Goal: Task Accomplishment & Management: Complete application form

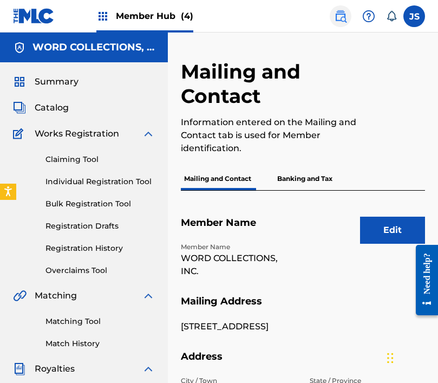
click at [347, 20] on link at bounding box center [341, 16] width 22 height 22
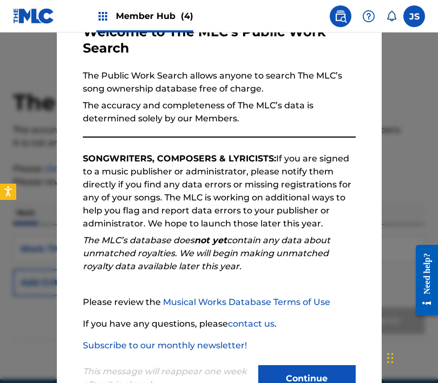
scroll to position [107, 0]
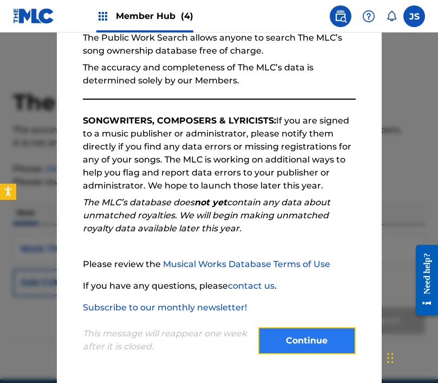
click at [306, 332] on button "Continue" at bounding box center [306, 340] width 97 height 27
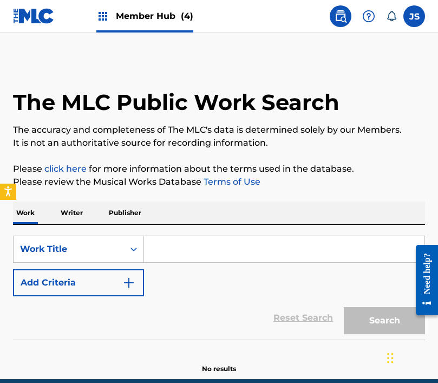
click at [92, 264] on div "SearchWithCriteria7c567ceb-7363-41b9-9f42-78a76b70343c Work Title Add Criteria" at bounding box center [219, 265] width 412 height 61
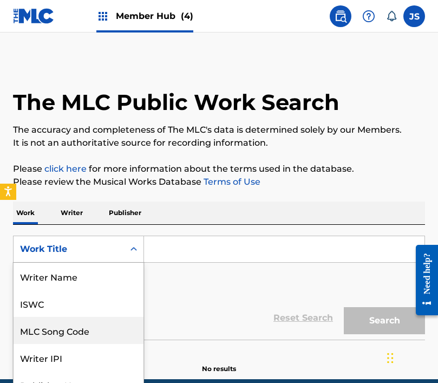
scroll to position [42, 0]
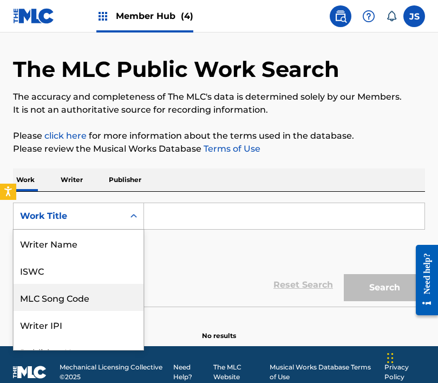
click at [92, 229] on div "MLC Song Code, 3 of 8. 8 results available. Use Up and Down to choose options, …" at bounding box center [78, 215] width 131 height 27
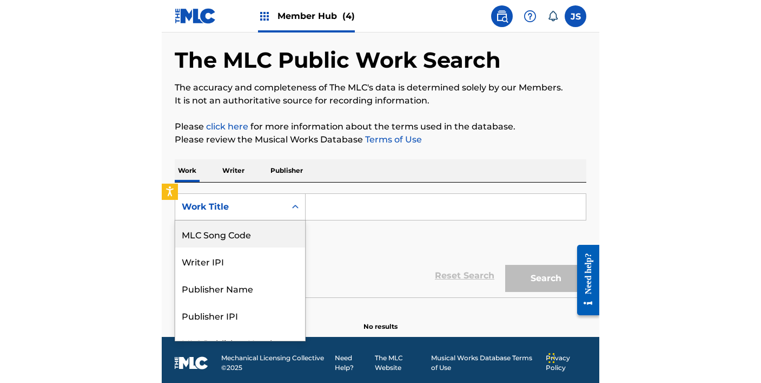
scroll to position [43, 0]
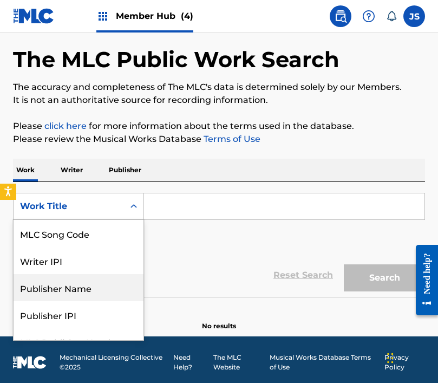
click at [86, 279] on div "Publisher Name" at bounding box center [79, 287] width 130 height 27
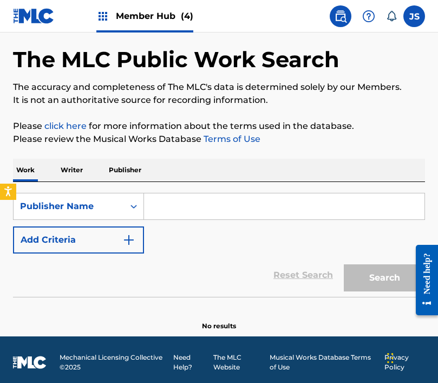
click at [181, 211] on input "Search Form" at bounding box center [284, 206] width 280 height 26
paste input "Vusic Records Pvt. Ltd."
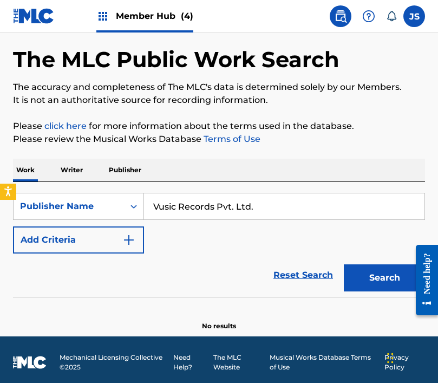
type input "Vusic Records Pvt. Ltd."
click at [344, 264] on button "Search" at bounding box center [384, 277] width 81 height 27
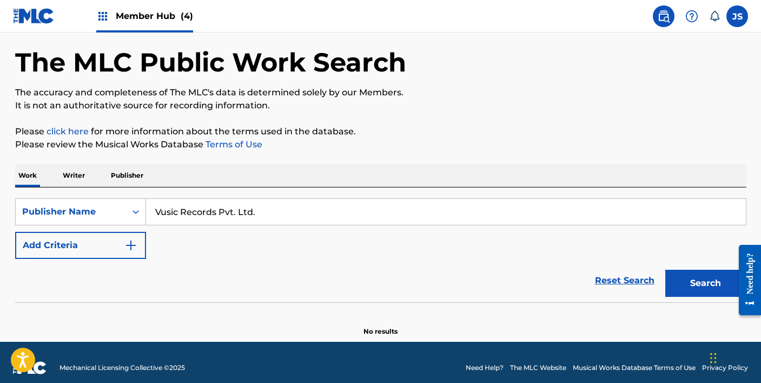
click at [52, 23] on img at bounding box center [34, 16] width 42 height 16
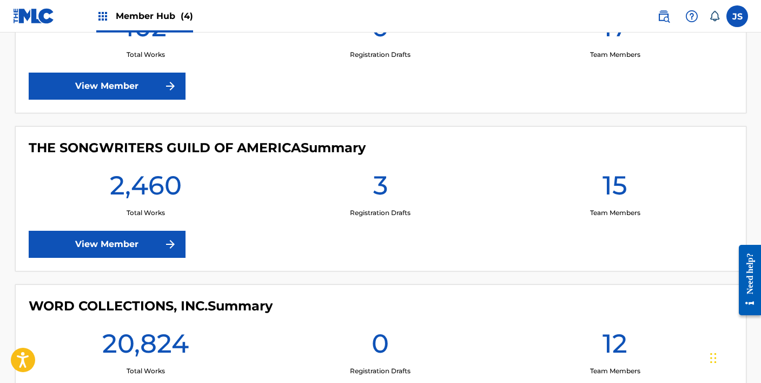
scroll to position [626, 0]
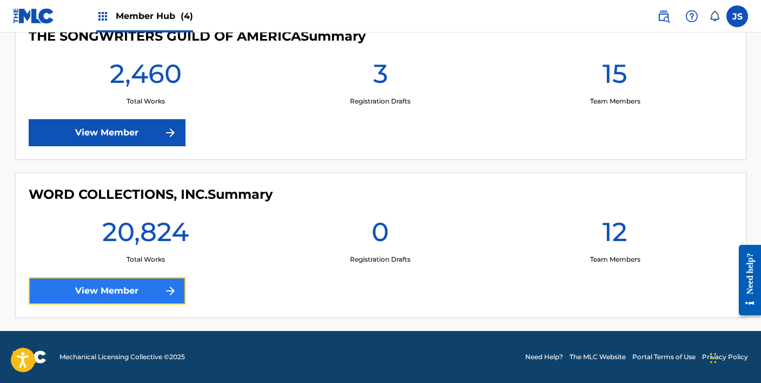
click at [77, 279] on link "View Member" at bounding box center [107, 290] width 157 height 27
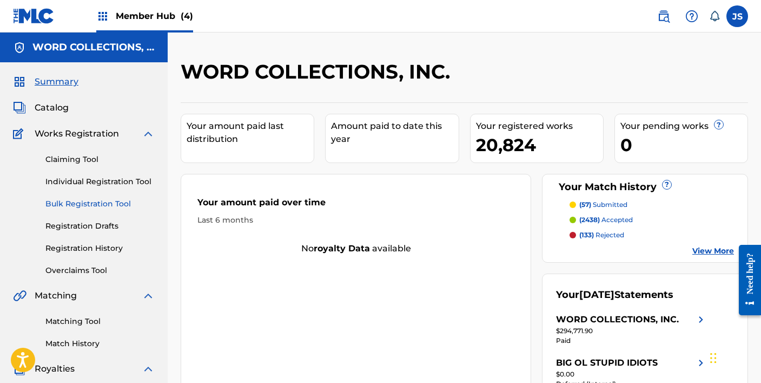
click at [71, 201] on link "Bulk Registration Tool" at bounding box center [99, 203] width 109 height 11
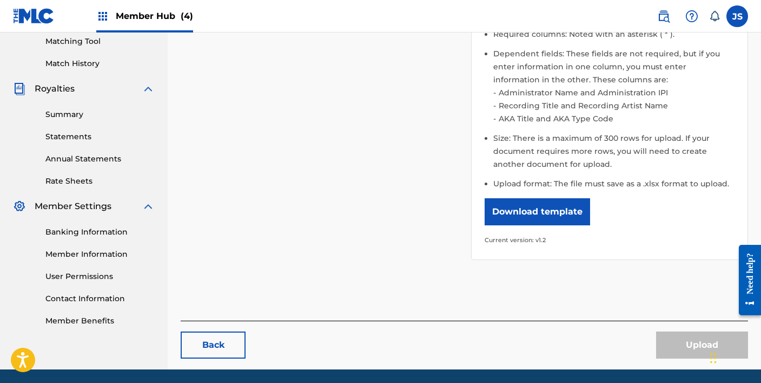
scroll to position [318, 0]
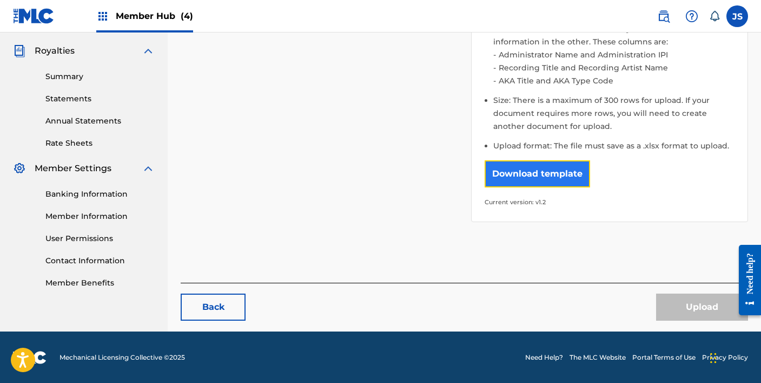
click at [437, 176] on button "Download template" at bounding box center [538, 173] width 106 height 27
click at [229, 90] on div "Please select the file you want to upload. Browse Files Please note: Publishing…" at bounding box center [465, 36] width 568 height 398
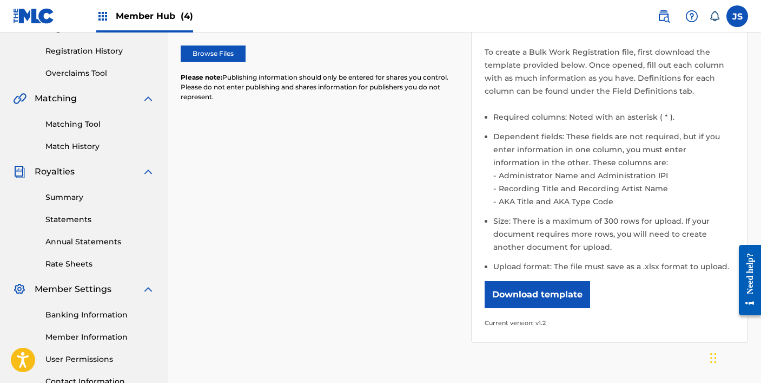
scroll to position [117, 0]
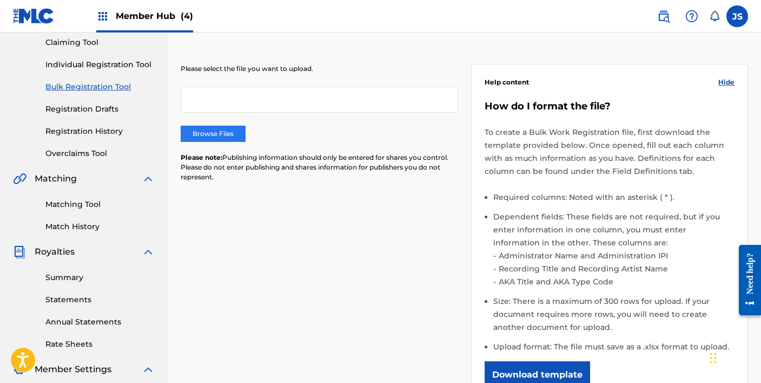
click at [226, 130] on label "Browse Files" at bounding box center [213, 134] width 65 height 16
click at [0, 0] on input "Browse Files" at bounding box center [0, 0] width 0 height 0
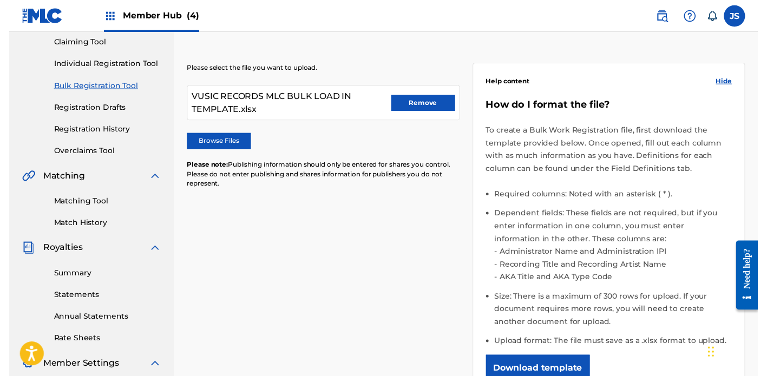
scroll to position [318, 0]
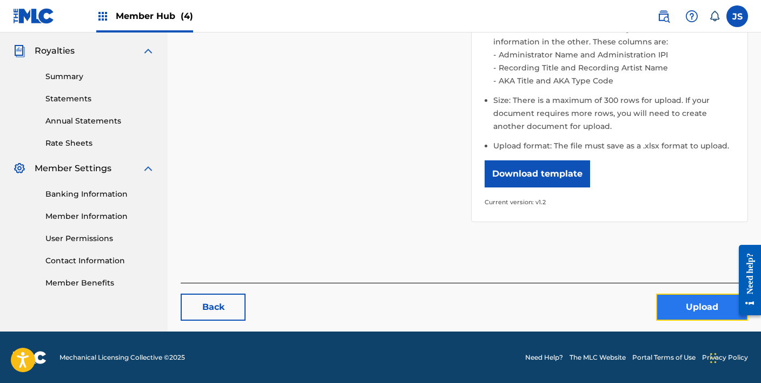
click at [437, 297] on button "Upload" at bounding box center [702, 306] width 92 height 27
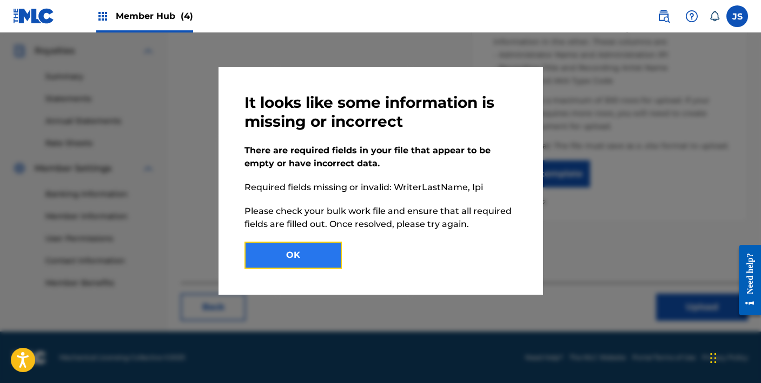
click at [292, 251] on button "OK" at bounding box center [293, 254] width 97 height 27
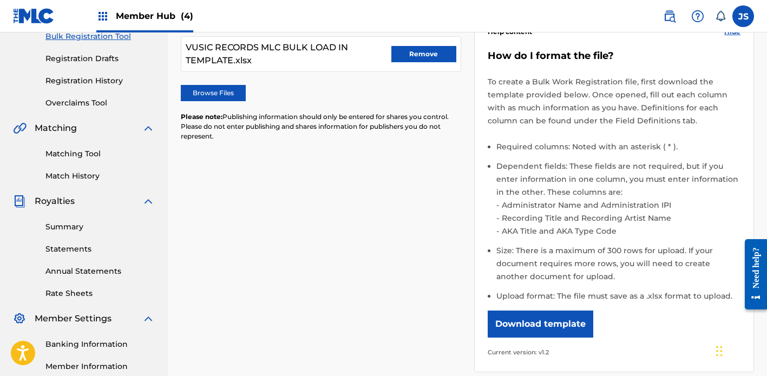
scroll to position [0, 0]
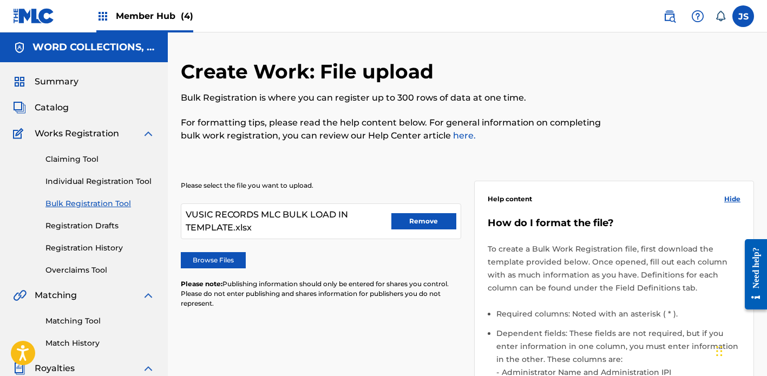
click at [89, 188] on div "Claiming Tool Individual Registration Tool Bulk Registration Tool Registration …" at bounding box center [84, 208] width 142 height 136
click at [84, 181] on link "Individual Registration Tool" at bounding box center [99, 181] width 109 height 11
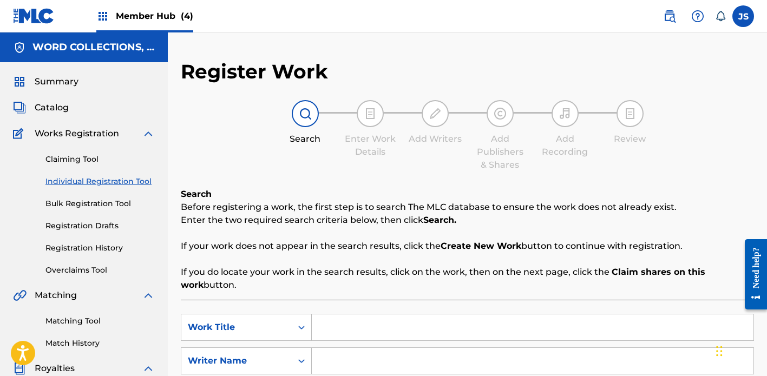
click at [314, 331] on input "Search Form" at bounding box center [533, 327] width 442 height 26
paste input "ES PORQUE TE AMO"
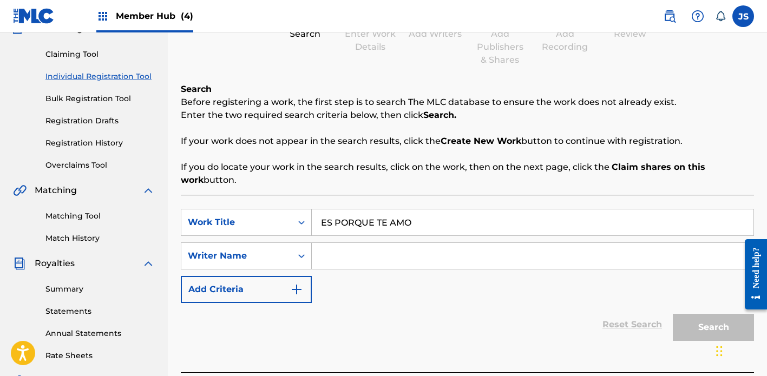
scroll to position [111, 0]
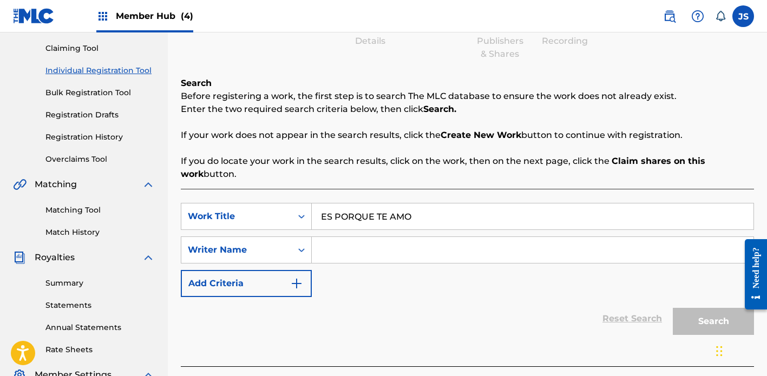
type input "ES PORQUE TE AMO"
click at [437, 244] on input "Search Form" at bounding box center [533, 250] width 442 height 26
paste input "[PERSON_NAME]"
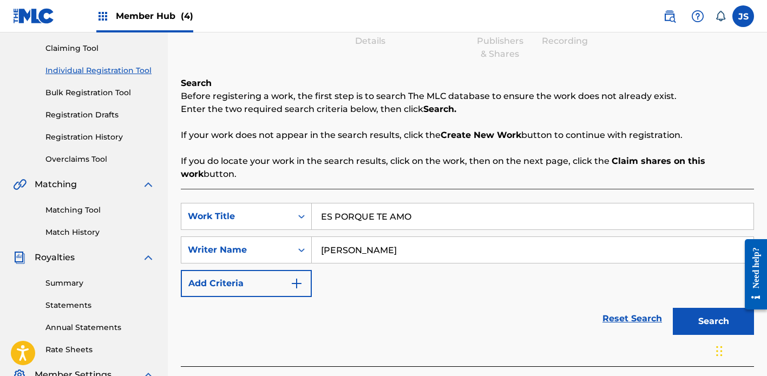
type input "[PERSON_NAME]"
click at [437, 308] on button "Search" at bounding box center [713, 321] width 81 height 27
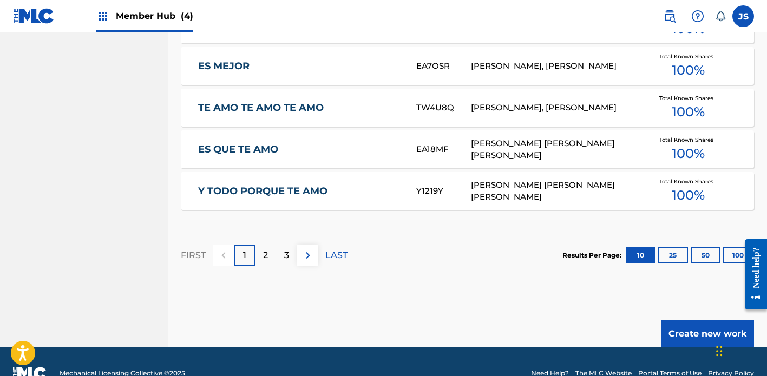
scroll to position [745, 0]
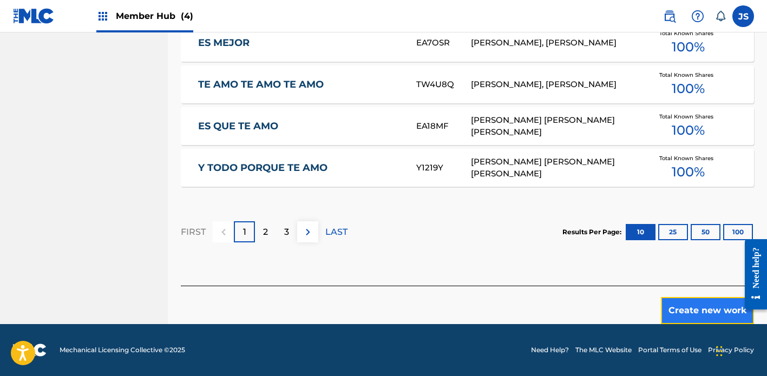
click at [437, 311] on button "Create new work" at bounding box center [707, 310] width 93 height 27
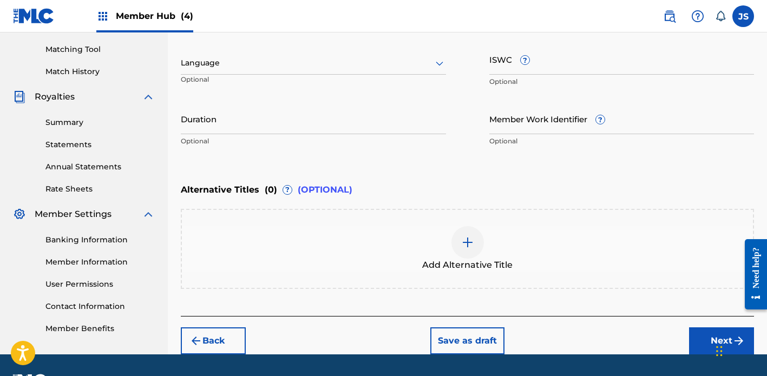
scroll to position [301, 0]
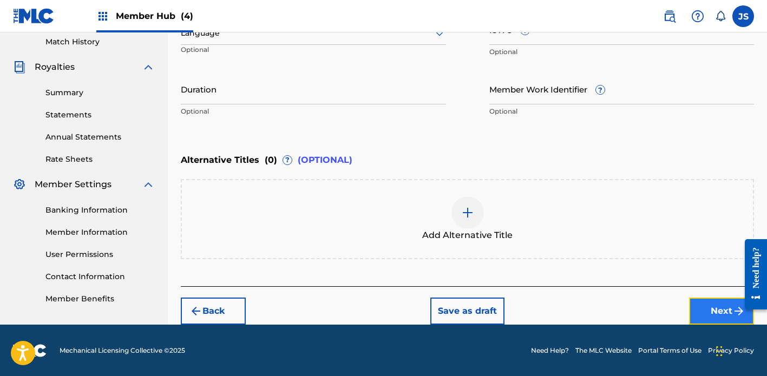
click at [437, 312] on button "Next" at bounding box center [721, 311] width 65 height 27
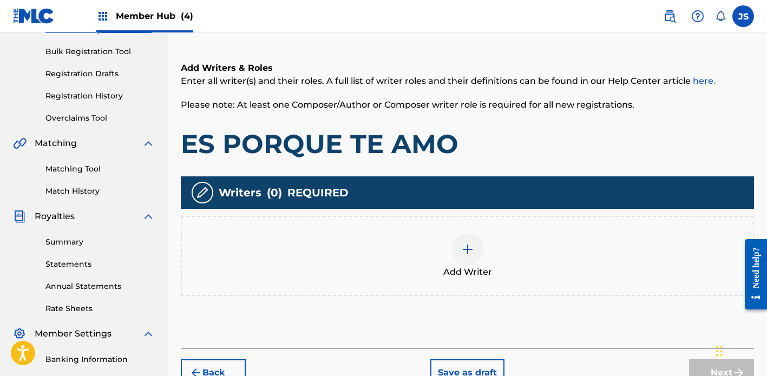
scroll to position [153, 0]
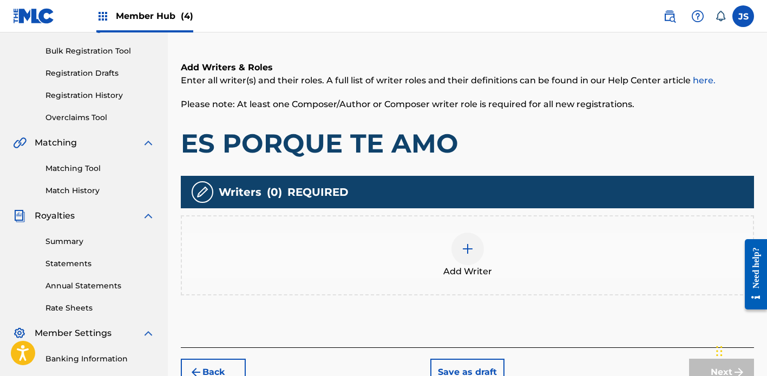
click at [437, 279] on div "Add Writer" at bounding box center [467, 255] width 573 height 80
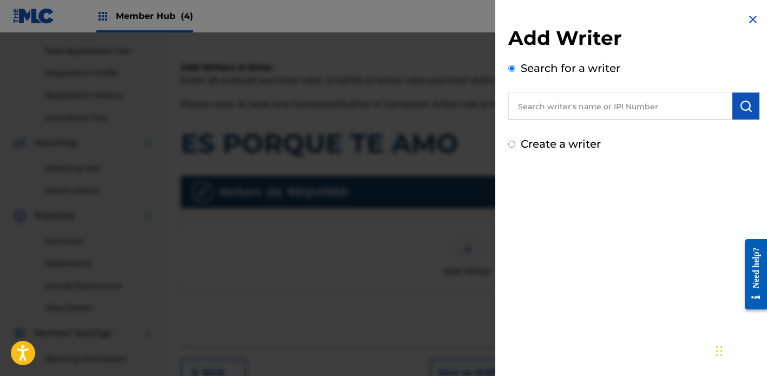
click at [437, 102] on input "text" at bounding box center [620, 106] width 224 height 27
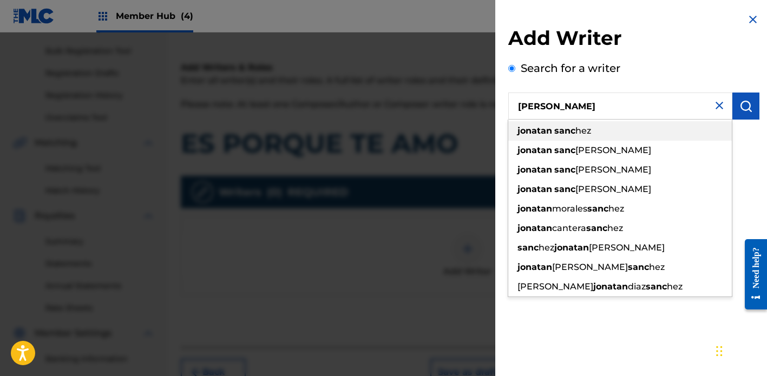
click at [437, 132] on strong "sanc" at bounding box center [564, 131] width 21 height 10
type input "[PERSON_NAME]"
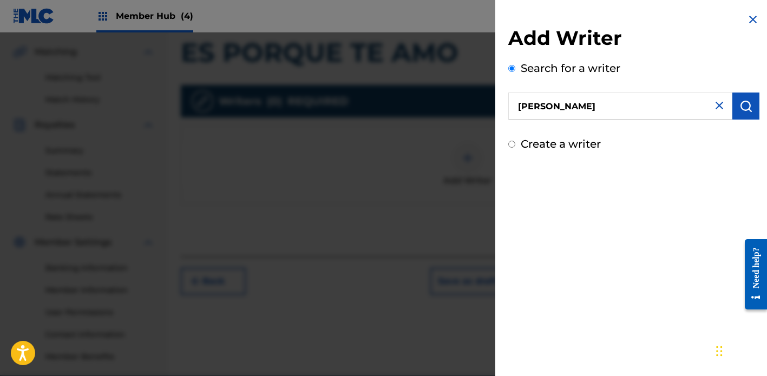
scroll to position [295, 0]
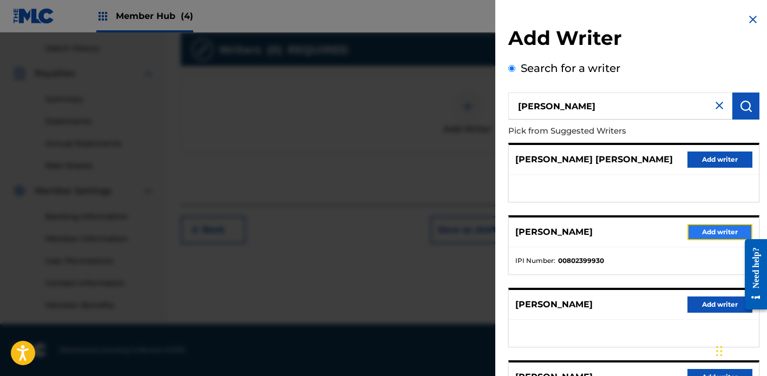
click at [437, 230] on button "Add writer" at bounding box center [719, 232] width 65 height 16
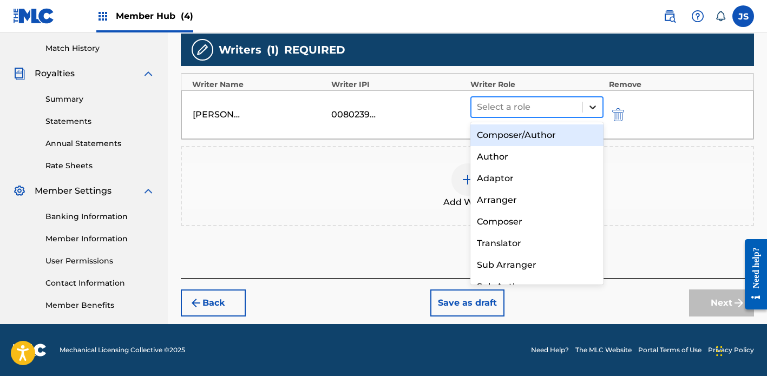
click at [437, 110] on icon at bounding box center [592, 107] width 11 height 11
click at [437, 137] on div "Composer/Author" at bounding box center [536, 135] width 133 height 22
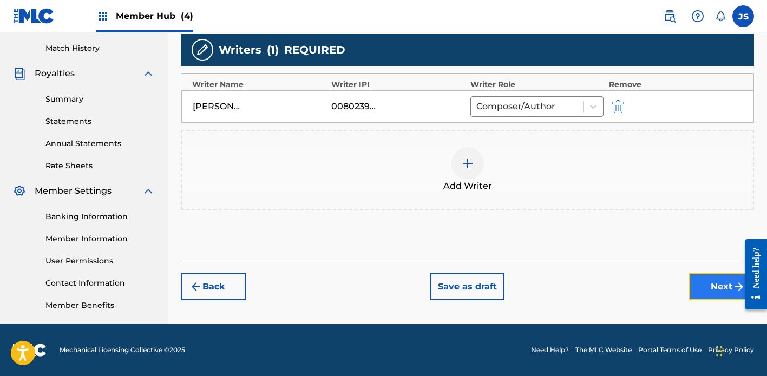
click at [437, 285] on button "Next" at bounding box center [721, 286] width 65 height 27
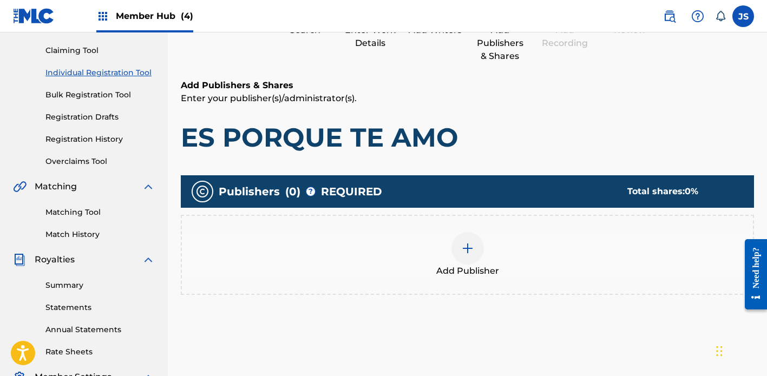
scroll to position [149, 0]
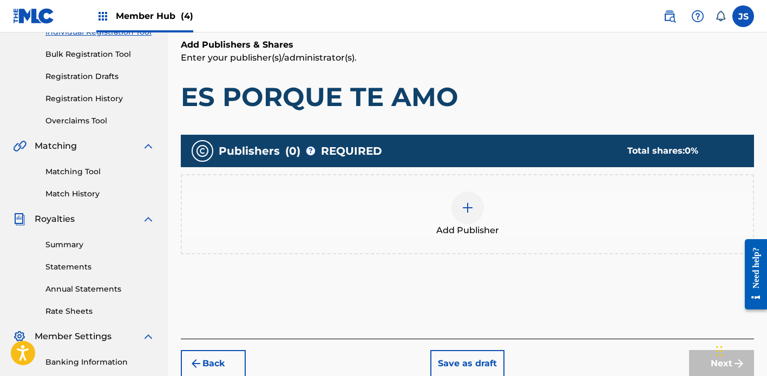
click at [437, 196] on div "Add Publisher" at bounding box center [467, 214] width 571 height 45
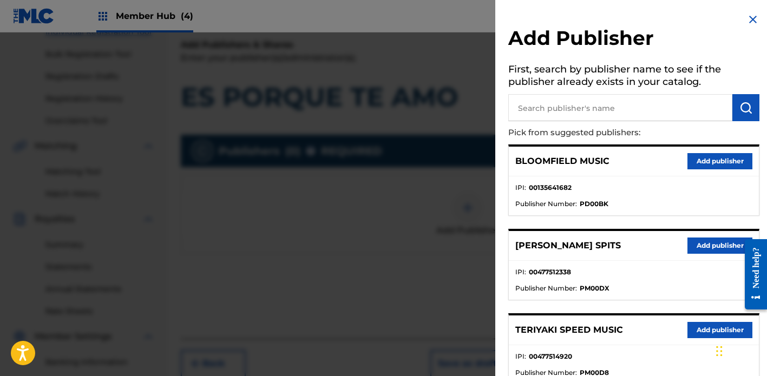
click at [437, 109] on input "text" at bounding box center [620, 107] width 224 height 27
type input "musica 360"
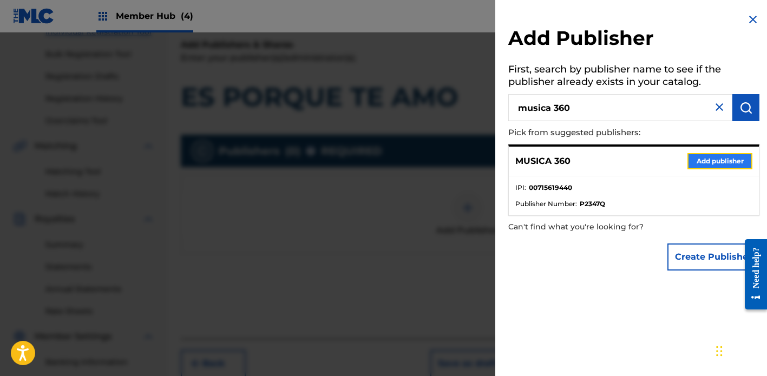
click at [437, 160] on button "Add publisher" at bounding box center [719, 161] width 65 height 16
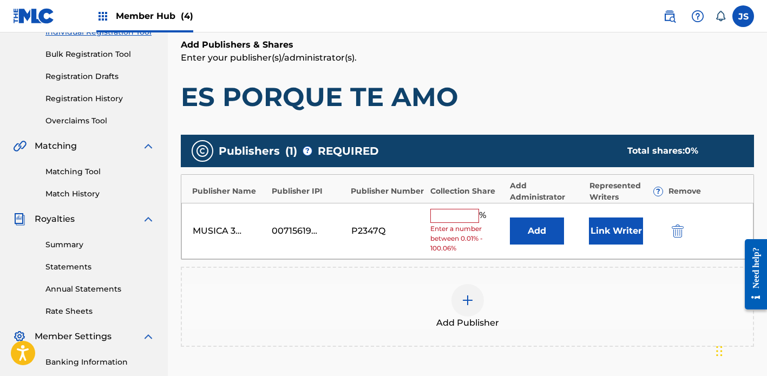
click at [437, 215] on input "text" at bounding box center [454, 216] width 49 height 14
type input "2"
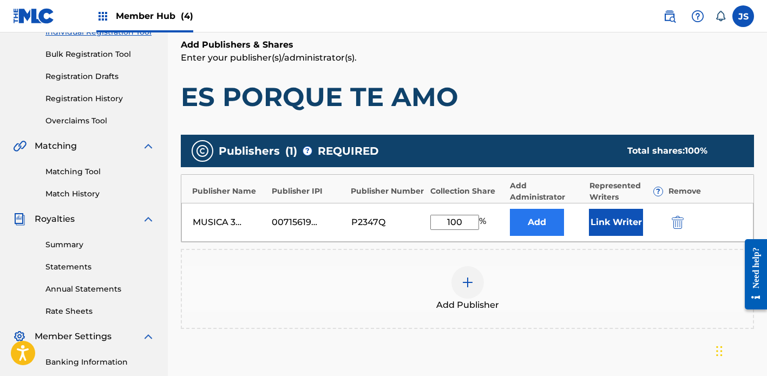
type input "100"
click at [437, 220] on button "Add" at bounding box center [537, 222] width 54 height 27
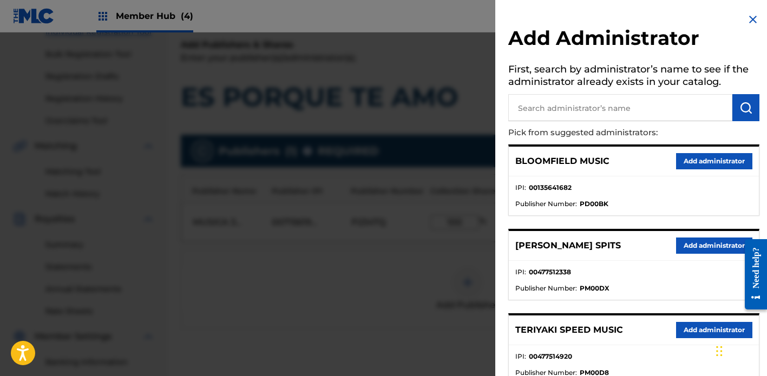
click at [437, 96] on input "text" at bounding box center [620, 107] width 224 height 27
type input "word"
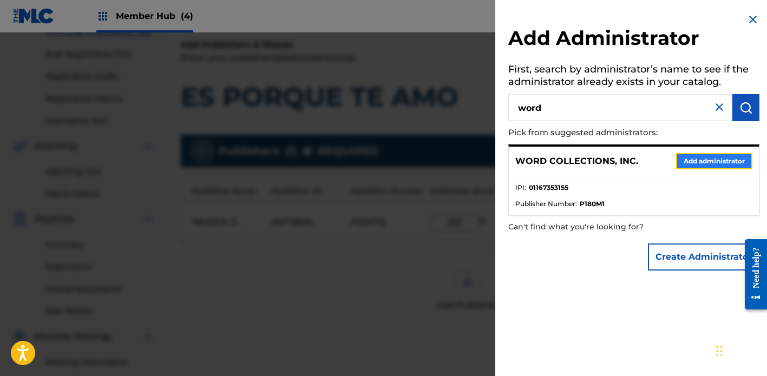
click at [437, 167] on button "Add administrator" at bounding box center [714, 161] width 76 height 16
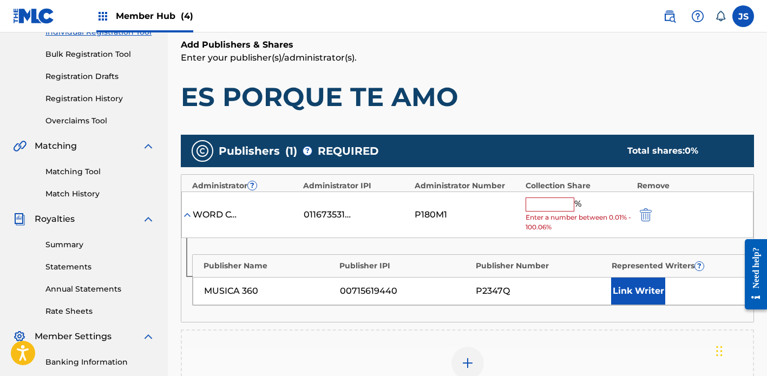
click at [437, 208] on input "text" at bounding box center [549, 205] width 49 height 14
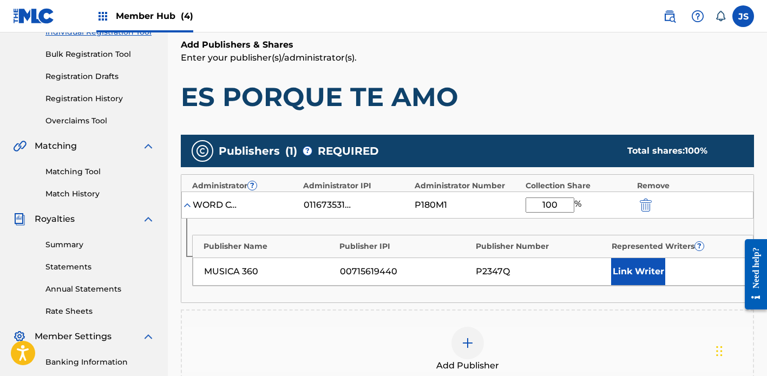
type input "100"
click at [437, 308] on div "Publishers ( 1 ) ? REQUIRED Total shares: 100 % Administrator ? Administrator I…" at bounding box center [467, 262] width 573 height 255
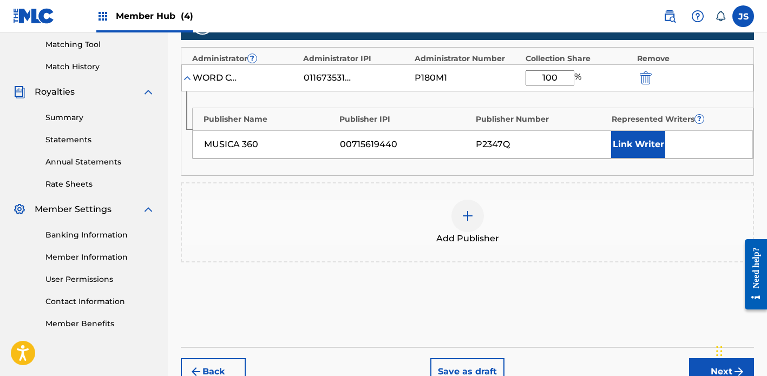
scroll to position [338, 0]
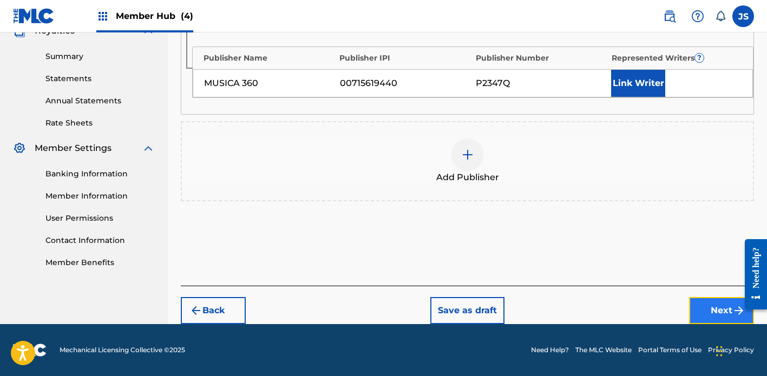
click at [437, 311] on button "Next" at bounding box center [721, 310] width 65 height 27
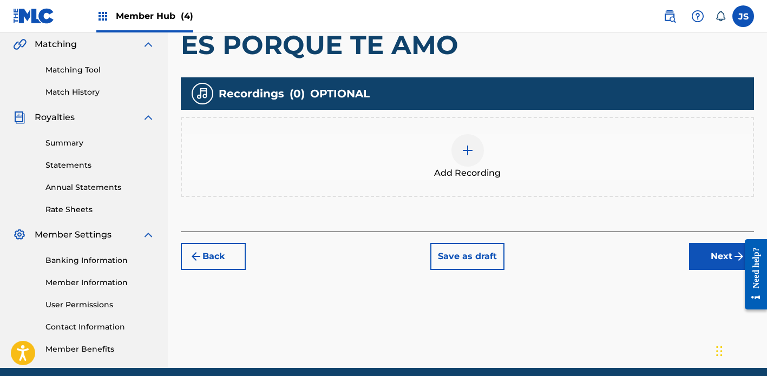
scroll to position [256, 0]
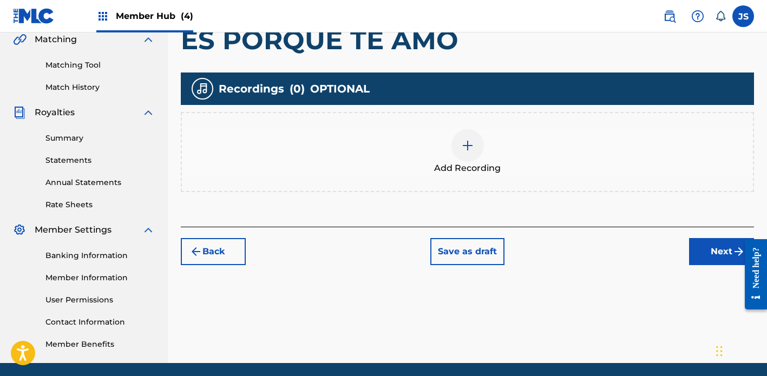
click at [437, 154] on div "Add Recording" at bounding box center [467, 151] width 571 height 45
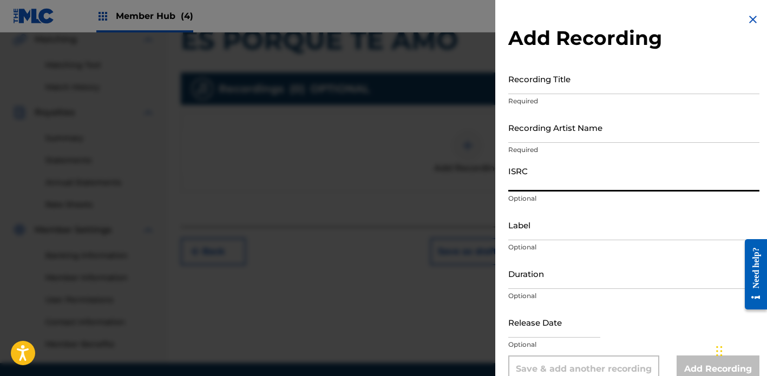
click at [437, 181] on input "ISRC" at bounding box center [633, 176] width 251 height 31
paste input "QMFLS2500005"
type input "QMFLS2500005"
click at [411, 78] on div at bounding box center [383, 220] width 767 height 376
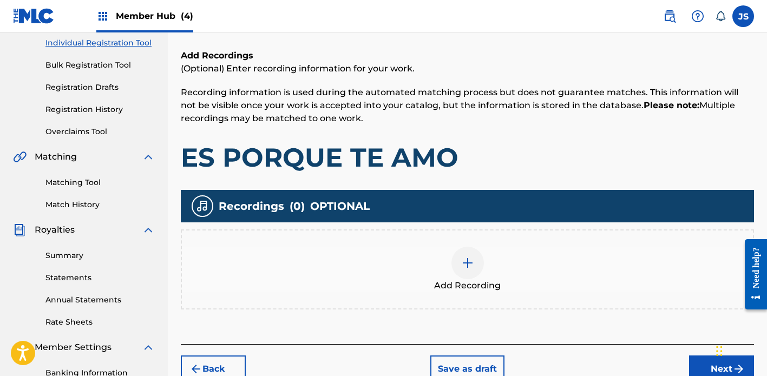
scroll to position [0, 0]
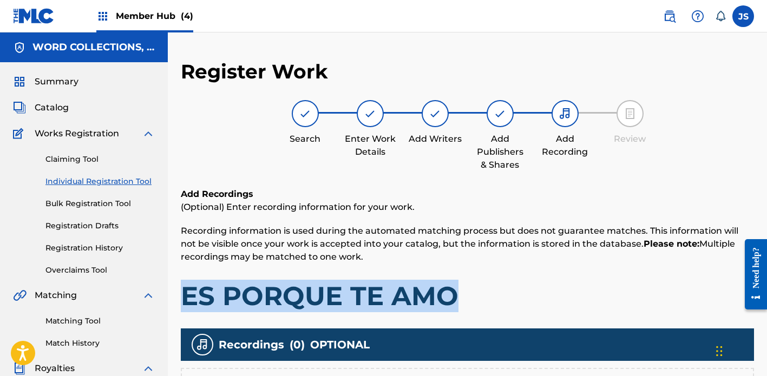
drag, startPoint x: 179, startPoint y: 294, endPoint x: 469, endPoint y: 286, distance: 290.7
click at [437, 286] on div "Register Work Search Enter Work Details Add Writers Add Publishers & Shares Add…" at bounding box center [467, 340] width 599 height 560
copy h1 "ES PORQUE TE AMO"
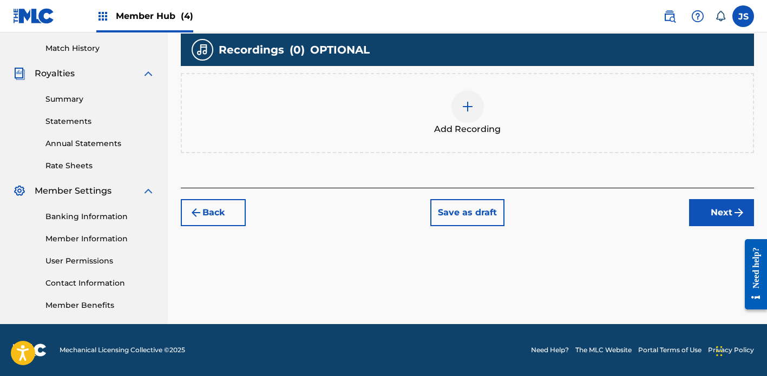
click at [437, 135] on span "Add Recording" at bounding box center [467, 129] width 67 height 13
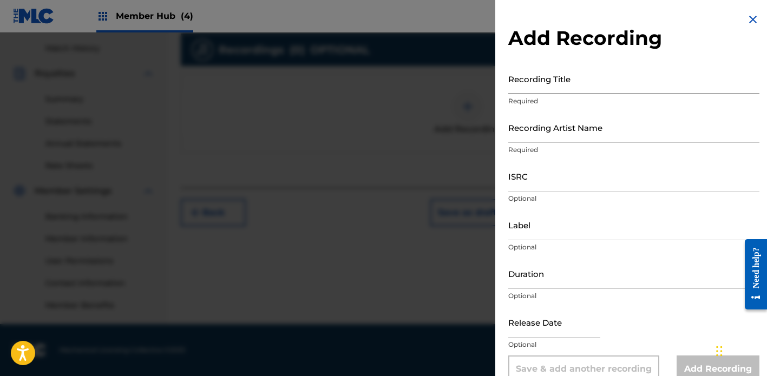
click at [437, 84] on input "Recording Title" at bounding box center [633, 78] width 251 height 31
paste input "ES PORQUE TE AMO"
type input "ES PORQUE TE AMO"
click at [437, 175] on input "ISRC" at bounding box center [633, 176] width 251 height 31
paste input "QMFLS2500005"
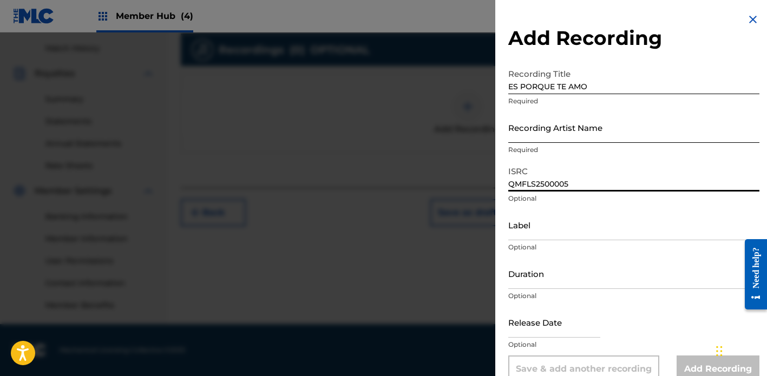
type input "QMFLS2500005"
click at [437, 136] on input "Recording Artist Name" at bounding box center [633, 127] width 251 height 31
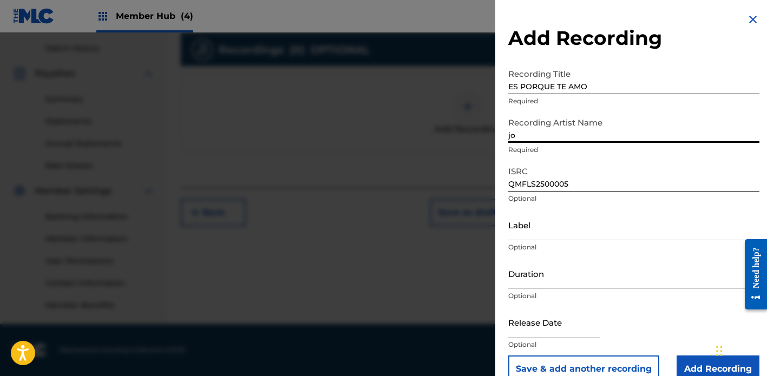
type input "j"
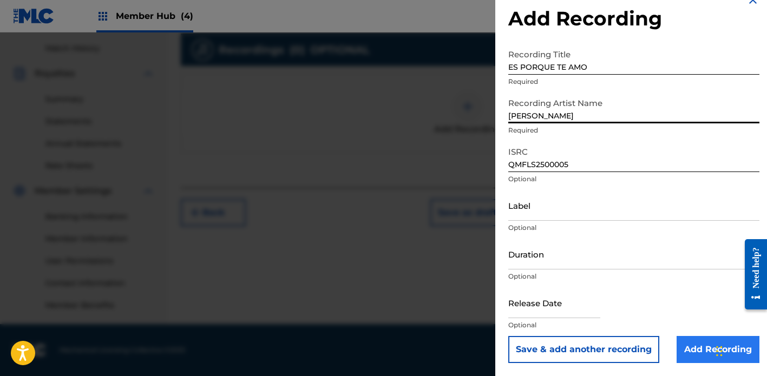
type input "[PERSON_NAME]"
click at [437, 345] on input "Add Recording" at bounding box center [717, 349] width 83 height 27
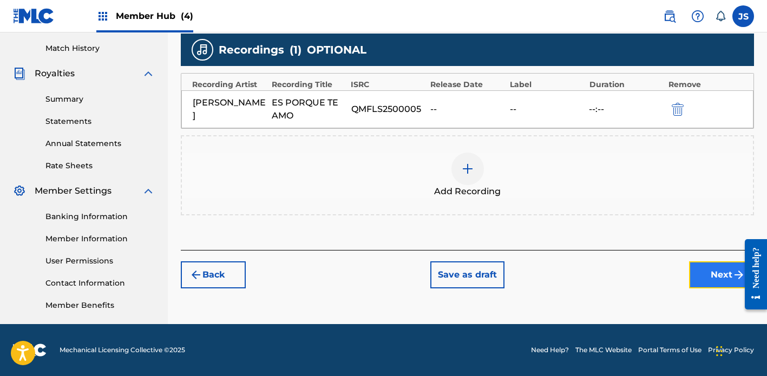
click at [437, 266] on button "Next" at bounding box center [721, 274] width 65 height 27
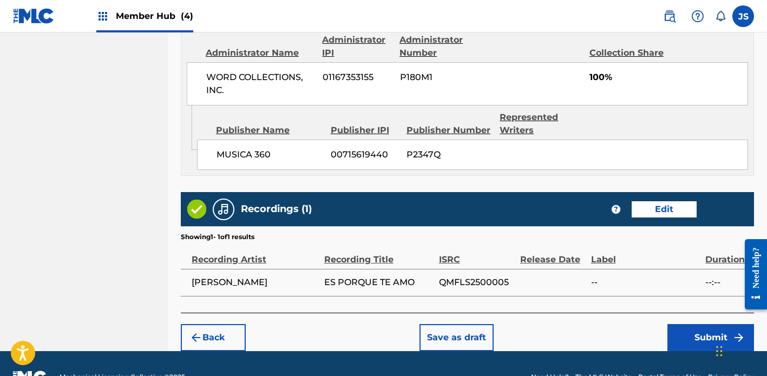
scroll to position [622, 0]
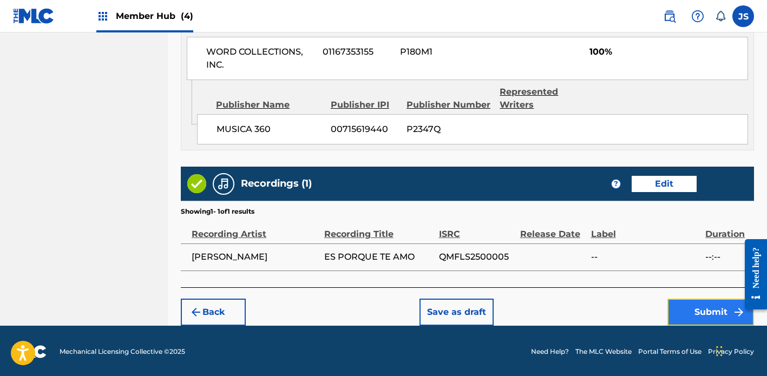
click at [437, 308] on button "Submit" at bounding box center [710, 312] width 87 height 27
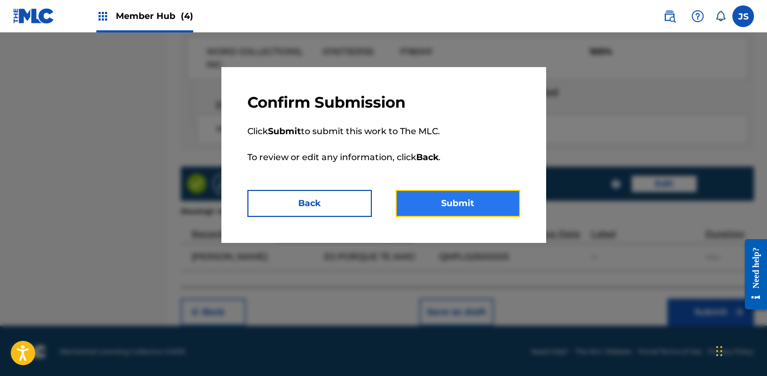
click at [437, 213] on button "Submit" at bounding box center [458, 203] width 124 height 27
